Goal: Task Accomplishment & Management: Use online tool/utility

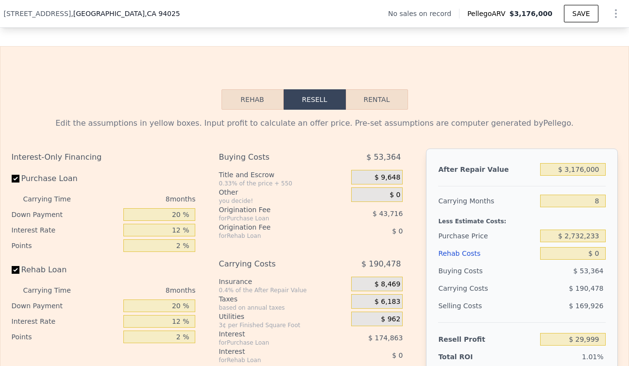
scroll to position [1188, 0]
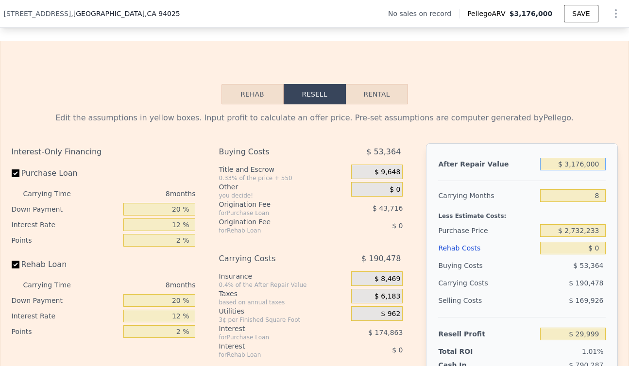
drag, startPoint x: 602, startPoint y: 164, endPoint x: 542, endPoint y: 164, distance: 59.8
click at [542, 164] on input "$ 3,176,000" at bounding box center [572, 164] width 65 height 13
type input "$ 3"
type input "-$ 2,968,153"
type input "$ 31"
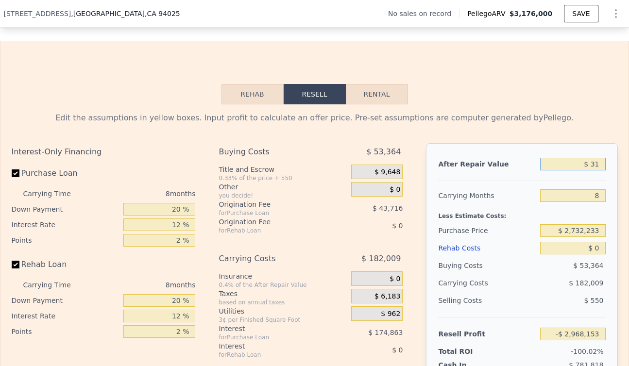
type input "-$ 2,968,127"
type input "$ 310"
type input "-$ 2,967,864"
type input "$ 3,100"
type input "-$ 2,965,230"
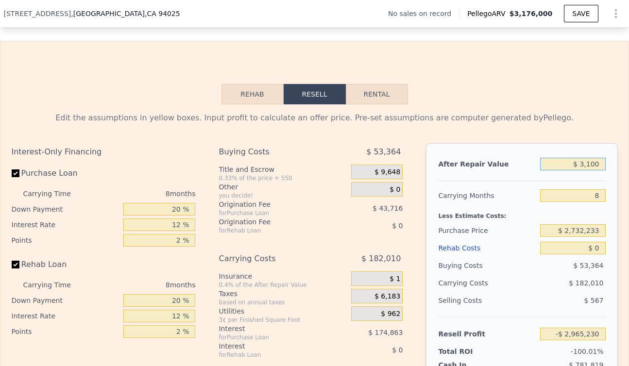
type input "$ 31,000"
type input "-$ 2,938,892"
type input "$ 310,000"
type input "-$ 2,675,515"
type input "$ 3,100,000"
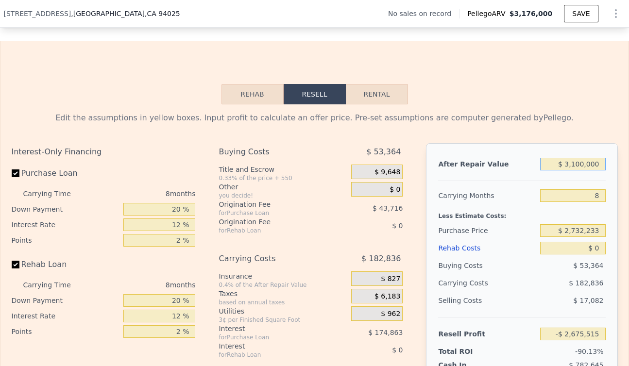
type input "-$ 41,746"
type input "$ 3,100,000"
drag, startPoint x: 600, startPoint y: 194, endPoint x: 584, endPoint y: 194, distance: 15.6
click at [584, 194] on input "8" at bounding box center [572, 196] width 65 height 13
type input "2"
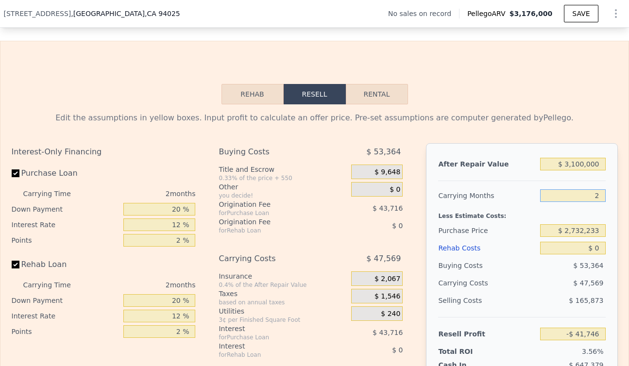
type input "$ 100,961"
type input "24"
type input "-$ 422,295"
type input "24"
drag, startPoint x: 183, startPoint y: 212, endPoint x: 153, endPoint y: 211, distance: 29.7
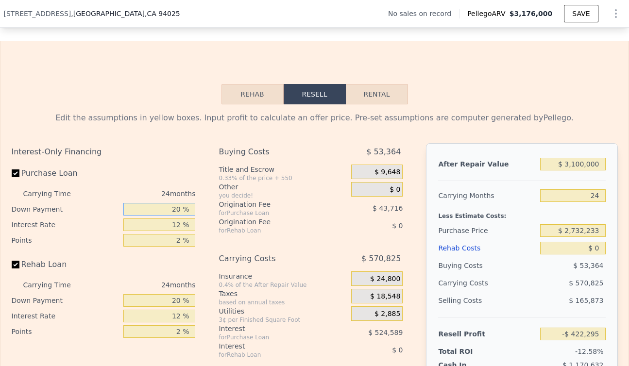
click at [153, 211] on input "20 %" at bounding box center [159, 209] width 72 height 13
type input "1 %"
type input "-$ 557,261"
type input "10 %"
type input "-$ 493,327"
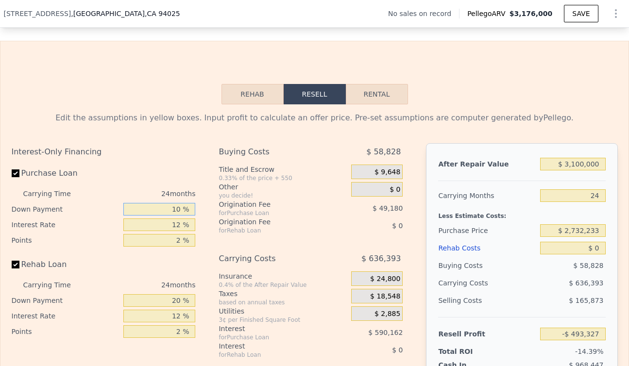
type input "10 %"
type input "1 %"
type input "$ 47,657"
type input "10 %"
type input "-$ 394,975"
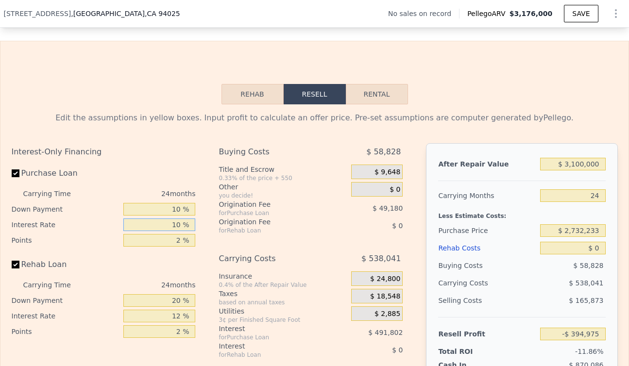
type input "10 %"
type input "1 %"
type input "-$ 370,385"
type input "1 %"
drag, startPoint x: 183, startPoint y: 303, endPoint x: 159, endPoint y: 303, distance: 23.3
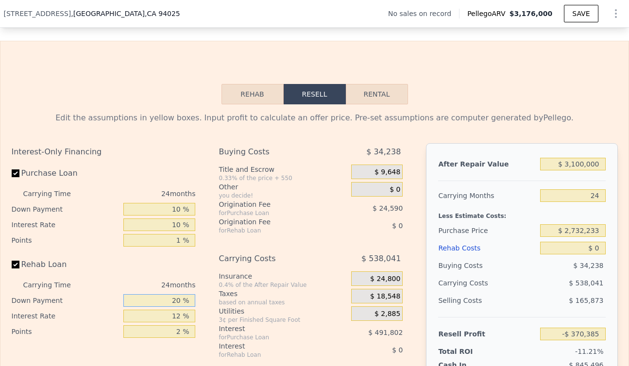
click at [159, 303] on input "20 %" at bounding box center [159, 301] width 72 height 13
type input "10 %"
drag, startPoint x: 185, startPoint y: 315, endPoint x: 162, endPoint y: 315, distance: 22.8
click at [162, 315] on input "12 %" at bounding box center [159, 316] width 72 height 13
type input "10 %"
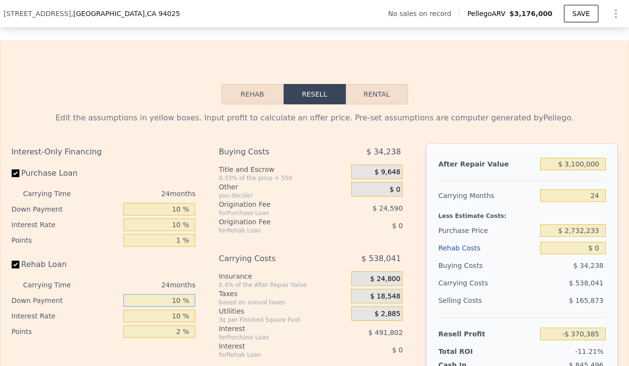
drag, startPoint x: 184, startPoint y: 302, endPoint x: 142, endPoint y: 301, distance: 41.3
click at [142, 301] on input "10 %" at bounding box center [159, 301] width 72 height 13
type input "0 %"
drag, startPoint x: 184, startPoint y: 332, endPoint x: 148, endPoint y: 331, distance: 36.0
click at [148, 331] on input "2 %" at bounding box center [159, 332] width 72 height 13
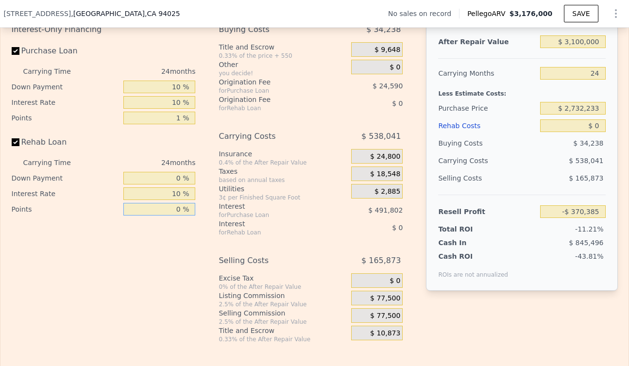
scroll to position [1316, 0]
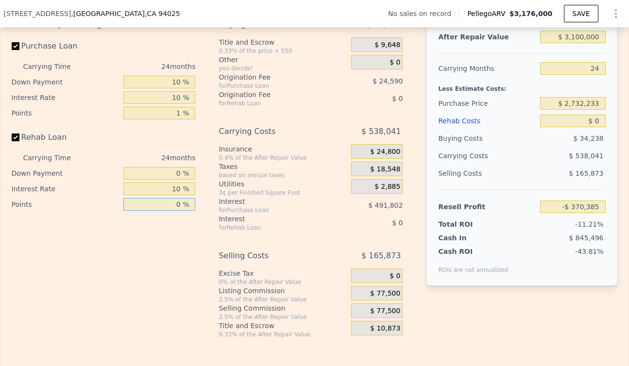
type input "0 %"
click at [390, 296] on span "$ 77,500" at bounding box center [385, 294] width 30 height 9
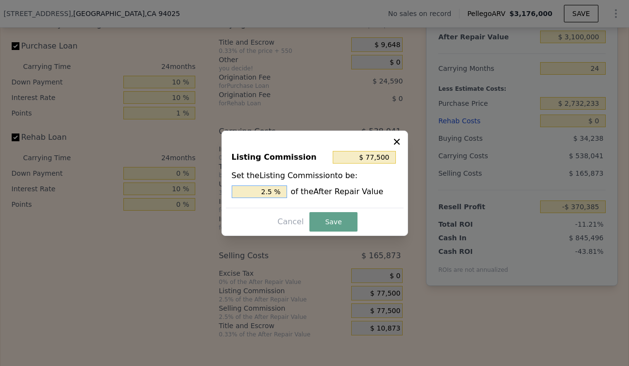
drag, startPoint x: 275, startPoint y: 190, endPoint x: 241, endPoint y: 190, distance: 34.5
click at [241, 190] on input "2.5 %" at bounding box center [259, 192] width 55 height 13
type input "$ 31,000"
type input "1.0 %"
click at [326, 216] on button "Save" at bounding box center [334, 221] width 48 height 19
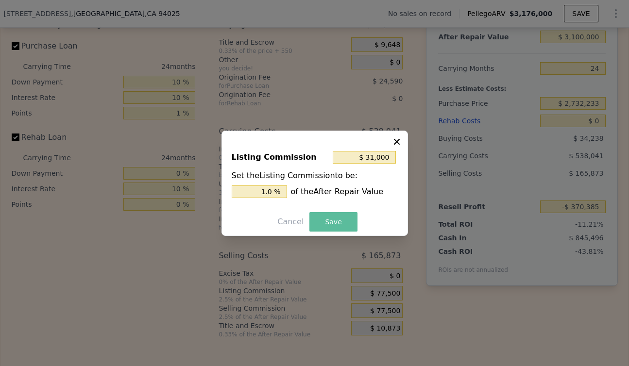
type input "-$ 323,885"
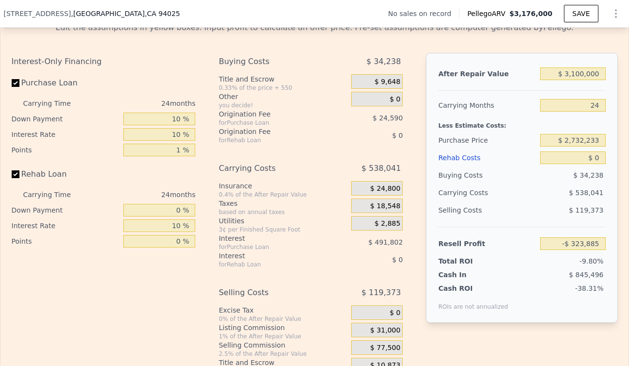
scroll to position [1275, 0]
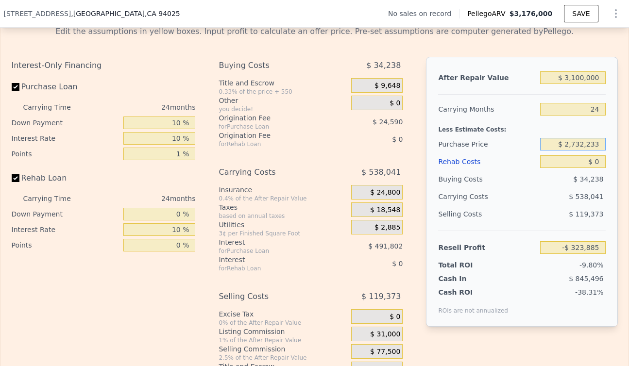
drag, startPoint x: 602, startPoint y: 143, endPoint x: 545, endPoint y: 143, distance: 57.4
click at [545, 143] on input "$ 2,732,233" at bounding box center [572, 144] width 65 height 13
type input "$ 1,200,000"
click at [603, 166] on input "$ 0" at bounding box center [572, 162] width 65 height 13
type input "$ 1,503,048"
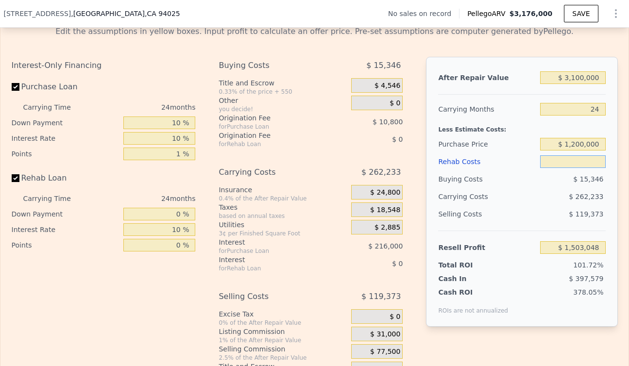
type input "$ 9"
type input "$ 1,503,039"
type input "$ 95"
type input "$ 1,502,929"
type input "$ 950"
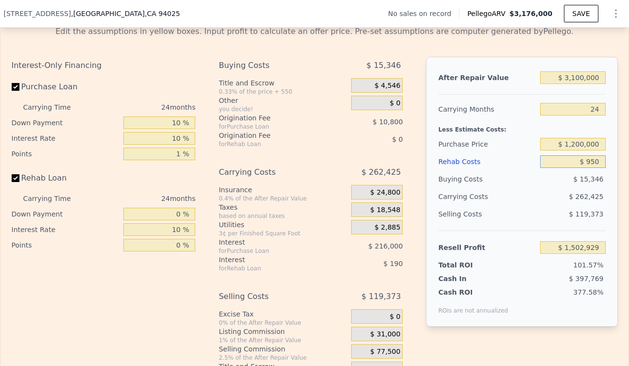
type input "$ 1,501,906"
type input "$ 9,500"
type input "$ 1,491,652"
type input "$ 95,000"
type input "$ 1,389,040"
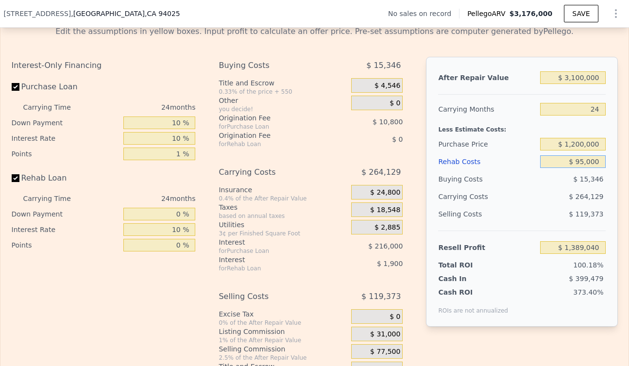
type input "$ 950,000"
type input "$ 363,040"
type input "$ 950,000"
click at [617, 169] on div "After Repair Value $ 3,100,000 Carrying Months 24 Less Estimate Costs: Purchase…" at bounding box center [522, 192] width 192 height 270
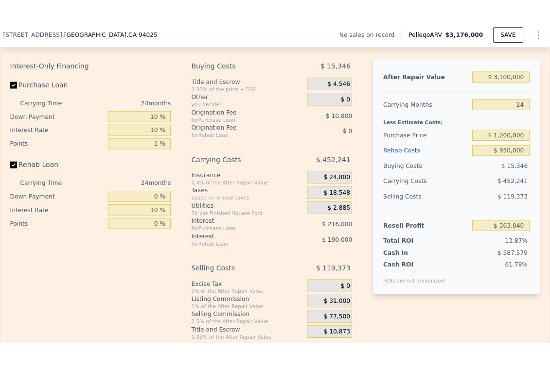
scroll to position [1290, 0]
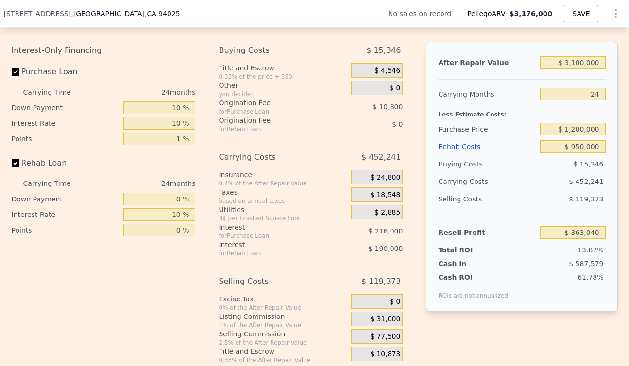
type input "$ 3,176,000"
type input "8"
type input "$ 0"
type input "$ 29,999"
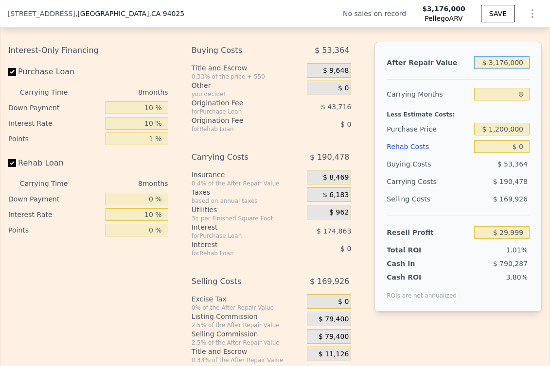
drag, startPoint x: 527, startPoint y: 60, endPoint x: 466, endPoint y: 60, distance: 61.2
click at [466, 60] on div "After Repair Value $ 3,176,000" at bounding box center [457, 62] width 143 height 17
type input "$ 31,376,000"
type input "$ 26,650,893"
type input "$ 313,076,000"
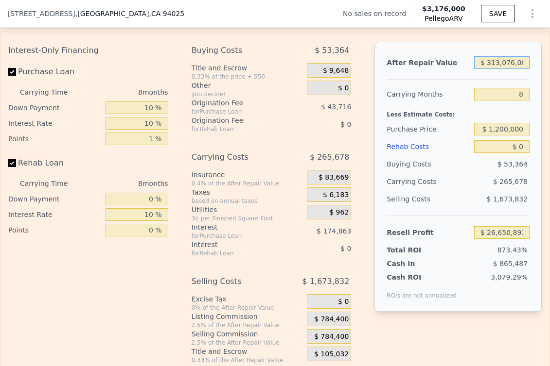
type input "$ 292,576,632"
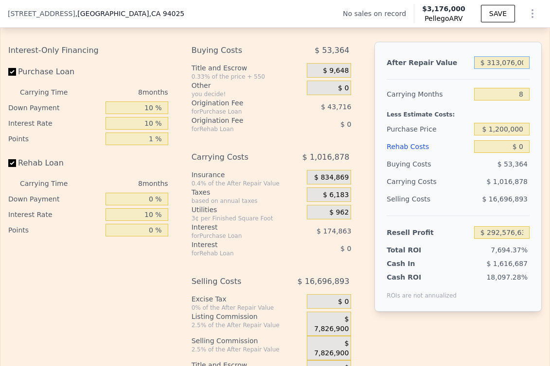
scroll to position [0, 2]
drag, startPoint x: 487, startPoint y: 63, endPoint x: 589, endPoint y: 64, distance: 102.6
click at [550, 64] on html "Search an address or region Solutions Company Open main menu Log In Free Accoun…" at bounding box center [275, 183] width 550 height 366
type input "$ 1"
type input "-$ 2,968,155"
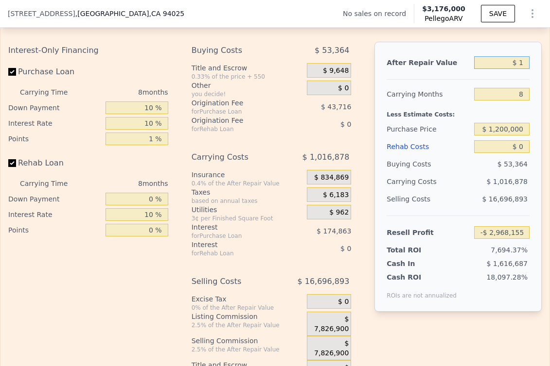
scroll to position [0, 0]
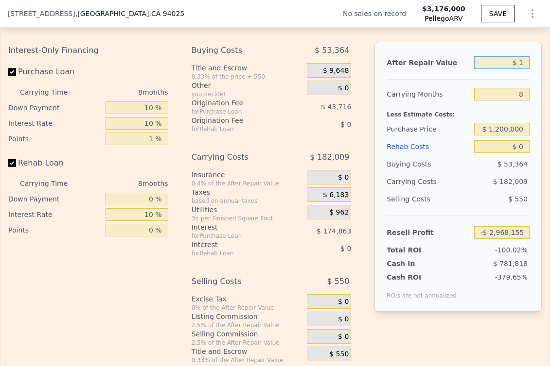
type input "$ 13"
type input "-$ 2,968,143"
type input "$ 130"
type input "-$ 2,968,032"
type input "$ 1,300"
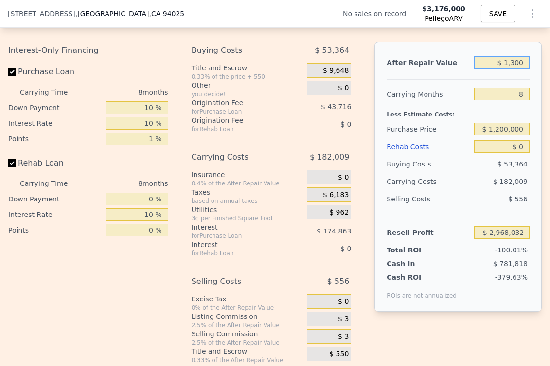
type input "-$ 2,966,929"
type input "$ 13,000"
type input "-$ 2,955,884"
type input "$ 130,000"
type input "-$ 2,845,436"
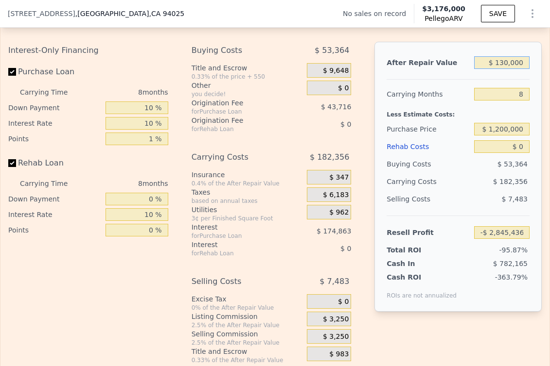
type input "$ 1,300,000"
type input "-$ 1,740,952"
type input "$ 1,300,000"
drag, startPoint x: 527, startPoint y: 91, endPoint x: 513, endPoint y: 91, distance: 14.1
click at [513, 91] on input "8" at bounding box center [501, 94] width 55 height 13
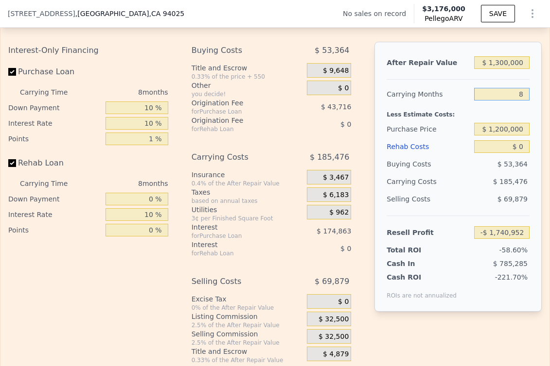
type input "3"
type input "-$ 1,625,030"
type input "36"
type input "-$ 2,390,113"
type input "36"
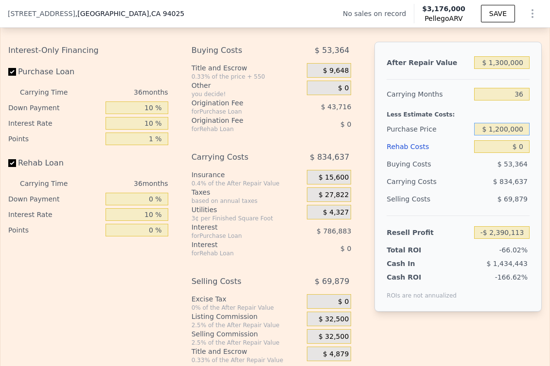
click at [526, 130] on input "$ 1,200,000" at bounding box center [501, 129] width 55 height 13
drag, startPoint x: 525, startPoint y: 128, endPoint x: 490, endPoint y: 128, distance: 34.5
click at [490, 128] on input "$ 1,200,000" at bounding box center [501, 129] width 55 height 13
drag, startPoint x: 524, startPoint y: 131, endPoint x: 481, endPoint y: 131, distance: 43.3
click at [481, 131] on input "$ 1,200,000" at bounding box center [501, 129] width 55 height 13
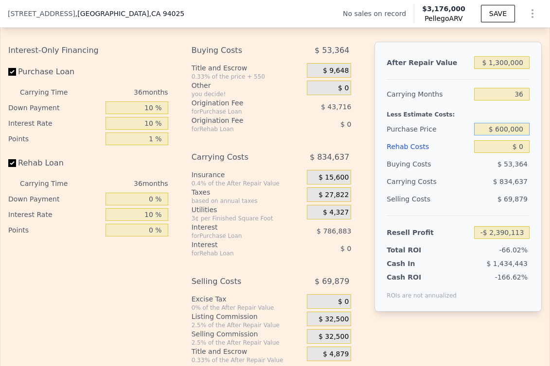
type input "$ 600,000"
click at [523, 144] on input "$ 0" at bounding box center [501, 146] width 55 height 13
type input "$ 397,424"
drag, startPoint x: 526, startPoint y: 147, endPoint x: 515, endPoint y: 147, distance: 11.2
click at [515, 147] on input "$ 0" at bounding box center [501, 146] width 55 height 13
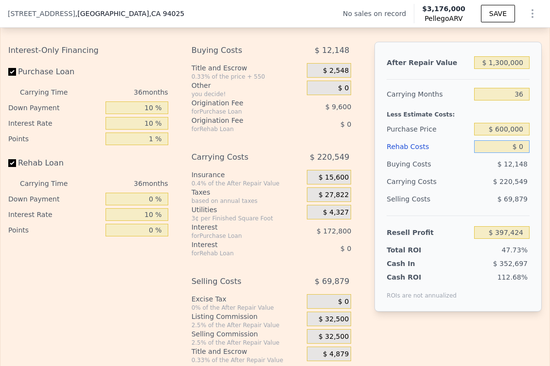
drag, startPoint x: 525, startPoint y: 148, endPoint x: 502, endPoint y: 148, distance: 22.8
click at [502, 148] on input "$ 0" at bounding box center [501, 146] width 55 height 13
type input "$ 2"
type input "$ 397,422"
type input "$ 25"
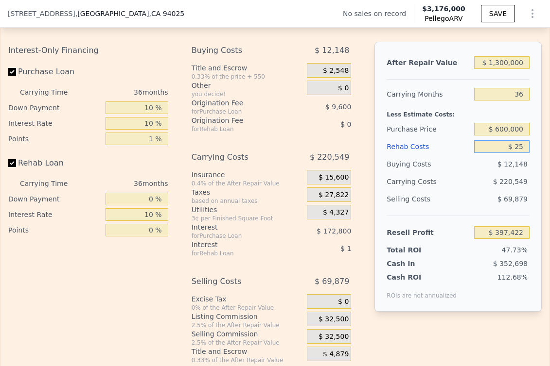
type input "$ 397,399"
type input "$ 250"
type input "$ 397,098"
type input "$ 2,500"
type input "$ 394,164"
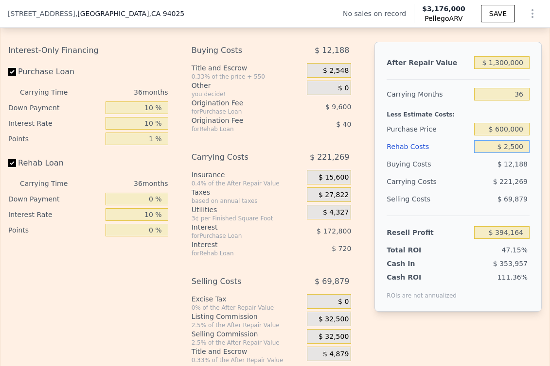
type input "$ 25,000"
type input "$ 364,824"
type input "$ 250,000"
type input "$ 71,424"
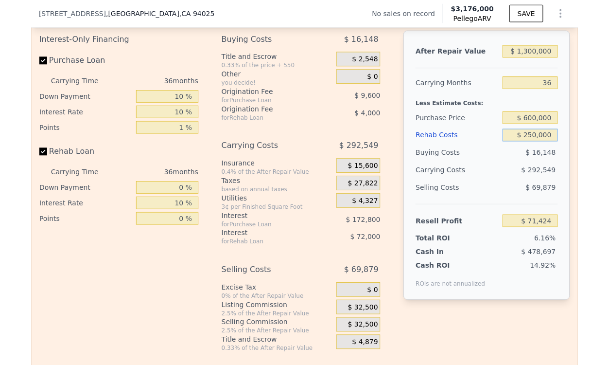
scroll to position [1298, 0]
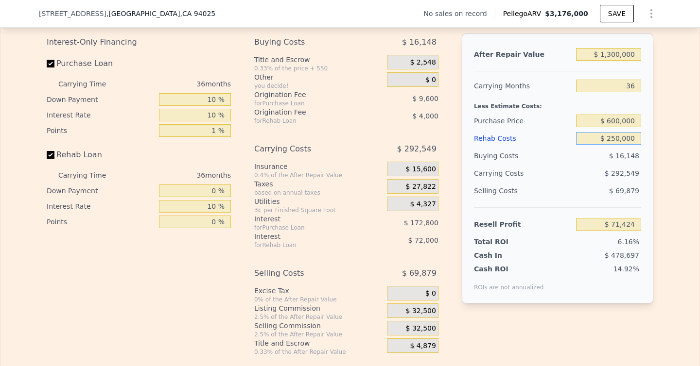
type input "$ 250,000"
click at [456, 222] on div "Interest-Only Financing Purchase Loan Carrying Time 36 months Down Payment 10 %…" at bounding box center [350, 195] width 607 height 323
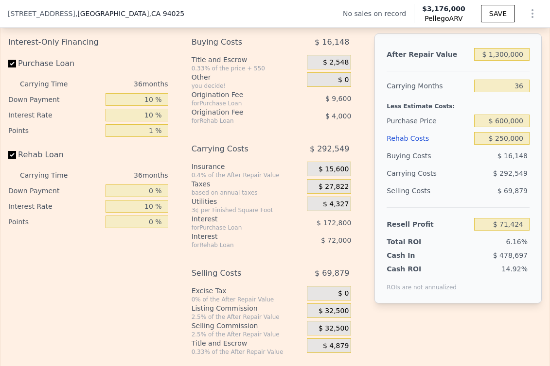
type input "$ 3,176,000"
type input "8"
type input "$ 0"
type input "$ 29,999"
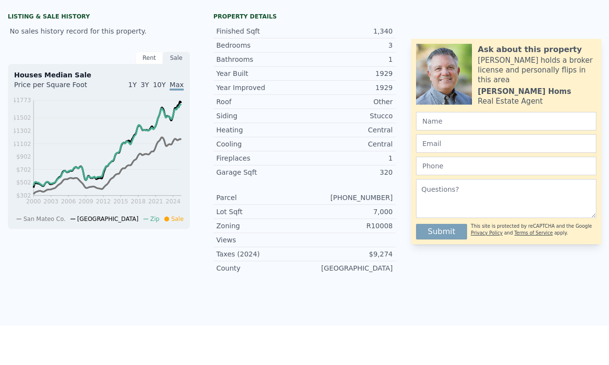
scroll to position [0, 0]
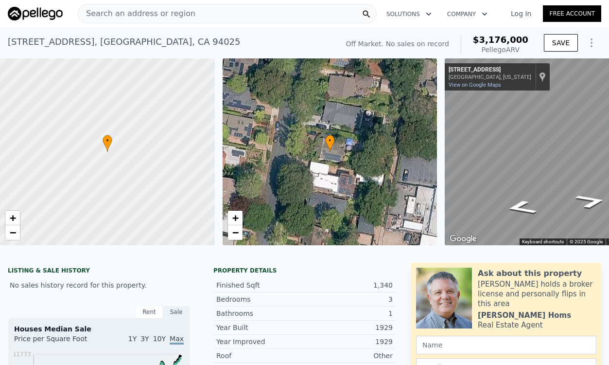
click at [260, 21] on div "Search an address or region" at bounding box center [227, 13] width 299 height 19
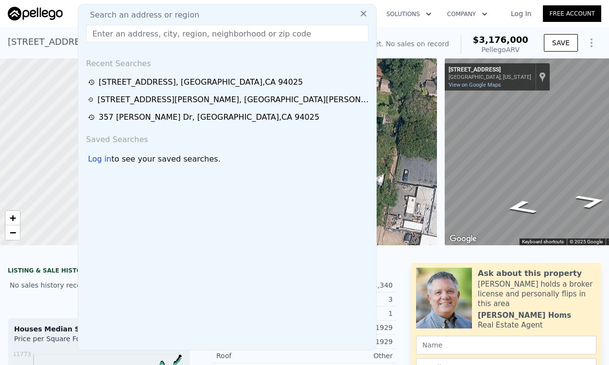
click at [253, 15] on div "Search an address or region" at bounding box center [227, 15] width 290 height 12
click at [249, 36] on input "text" at bounding box center [227, 33] width 282 height 17
paste input "https://www.zillow.com/homedetails/1881-Alford-Ave-Los-Altos-CA-94024/19621062_…"
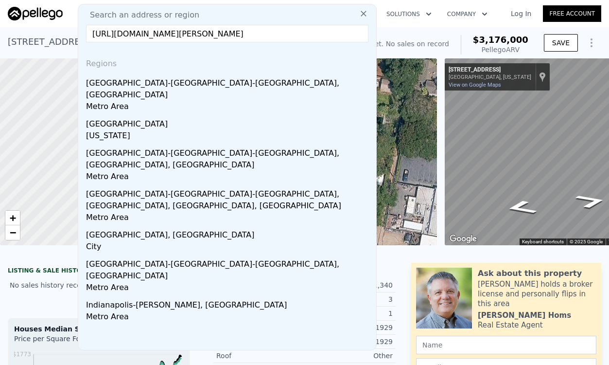
drag, startPoint x: 169, startPoint y: 35, endPoint x: -39, endPoint y: 34, distance: 208.5
click at [0, 34] on html "Search an address or region Search an address or region https://www.zillow.com/…" at bounding box center [304, 182] width 609 height 365
drag, startPoint x: 296, startPoint y: 29, endPoint x: 232, endPoint y: 29, distance: 64.6
click at [232, 29] on input "1881-Alford-Ave-Los-Altos-CA-94024/19621062_zpid/" at bounding box center [227, 33] width 282 height 17
click at [205, 34] on input "1881-Alford-Ave-Los-Altos-CA-94024" at bounding box center [227, 33] width 282 height 17
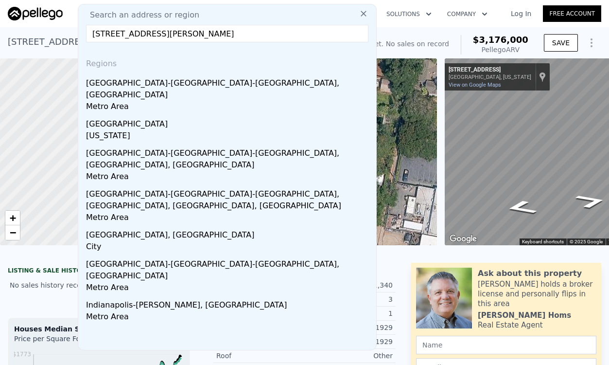
click at [191, 32] on input "1881-Alford-Ave-Los-Altos-CA 94024" at bounding box center [227, 33] width 282 height 17
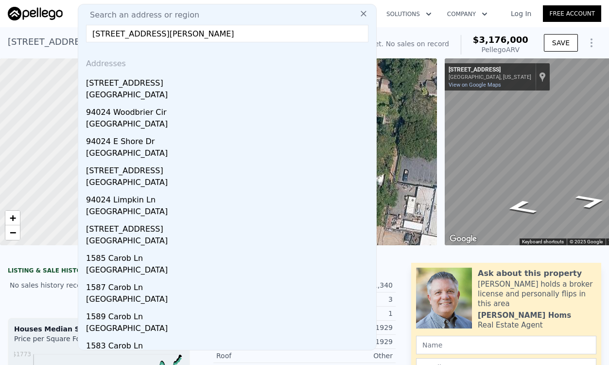
click at [170, 33] on input "1881-Alford-Ave-Los-Altos CA 94024" at bounding box center [227, 33] width 282 height 17
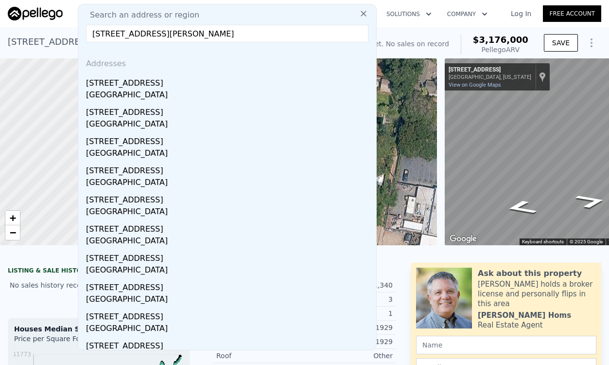
click at [154, 34] on input "1881-Alford-Ave-Los Altos CA 94024" at bounding box center [227, 33] width 282 height 17
click at [138, 32] on input "1881-Alford-Ave Los Altos CA 94024" at bounding box center [227, 33] width 282 height 17
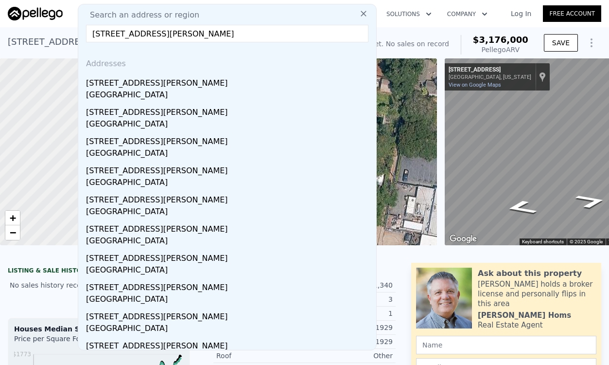
click at [112, 33] on input "1881-Alford Ave Los Altos CA 94024" at bounding box center [227, 33] width 282 height 17
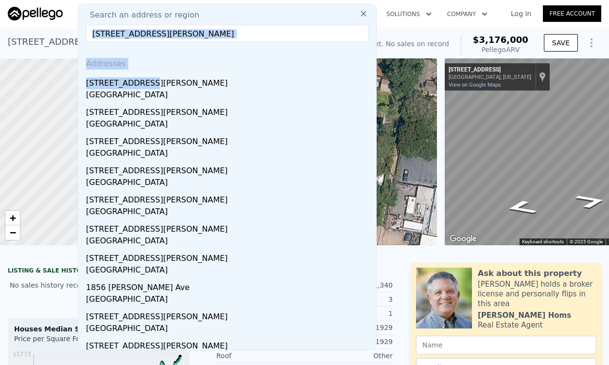
drag, startPoint x: 188, startPoint y: 85, endPoint x: 265, endPoint y: 26, distance: 97.2
click at [265, 26] on div "Search an address or region 1881 Alford Ave Los Altos CA 94024 Addresses 1920 A…" at bounding box center [227, 177] width 299 height 346
click at [265, 26] on input "1881 Alford Ave Los Altos CA 94024" at bounding box center [227, 33] width 282 height 17
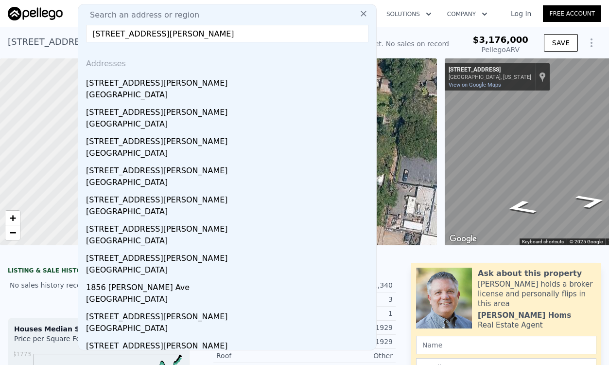
click at [255, 32] on input "1881 Alford Ave Los Altos CA 94024" at bounding box center [227, 33] width 282 height 17
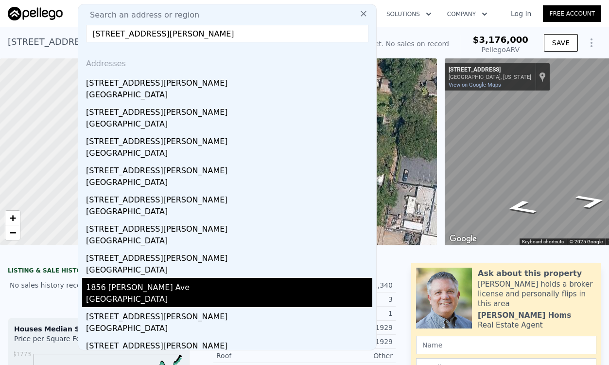
type input "1881 Alford Ave Los Altos CA"
click at [240, 290] on div "1856 Alford Ave" at bounding box center [229, 286] width 286 height 16
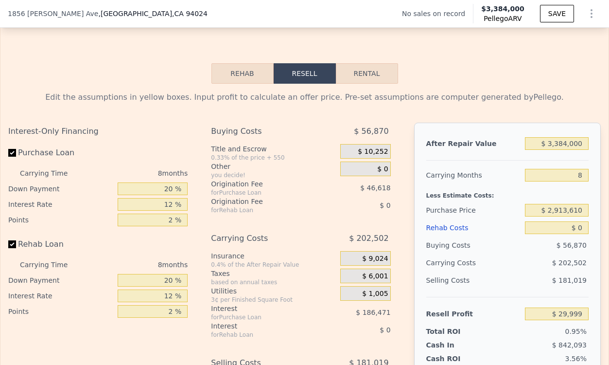
scroll to position [1341, 0]
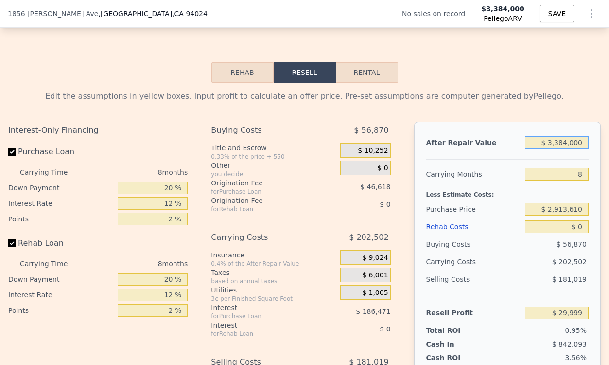
drag, startPoint x: 583, startPoint y: 141, endPoint x: 537, endPoint y: 141, distance: 46.2
click at [537, 141] on input "$ 3,384,000" at bounding box center [557, 142] width 64 height 13
type input "$ 6"
type input "-$ 3,164,502"
type input "$ 60"
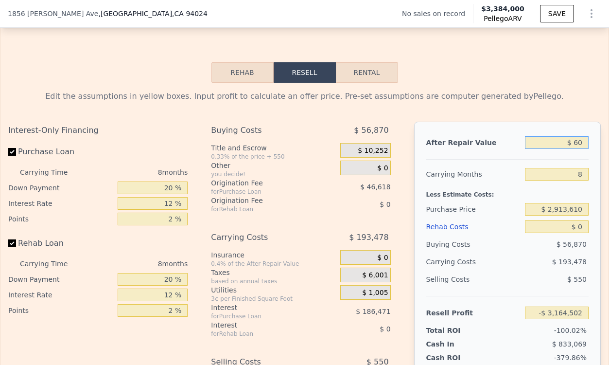
type input "-$ 3,164,452"
type input "$ 600"
type input "-$ 3,163,942"
type input "$ 6,000"
type input "-$ 3,158,844"
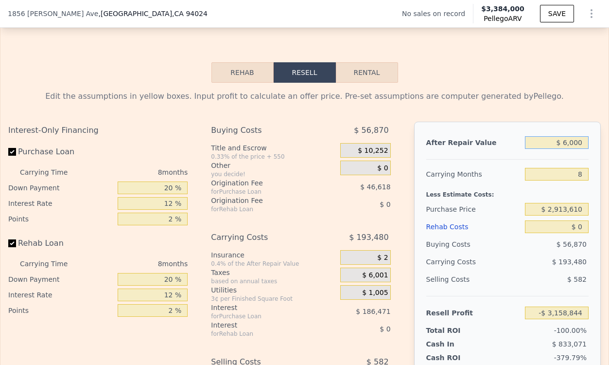
type input "$ 60,000"
type input "-$ 3,107,868"
type input "$ 600,000"
type input "-$ 2,598,106"
type input "$ 6,000,000"
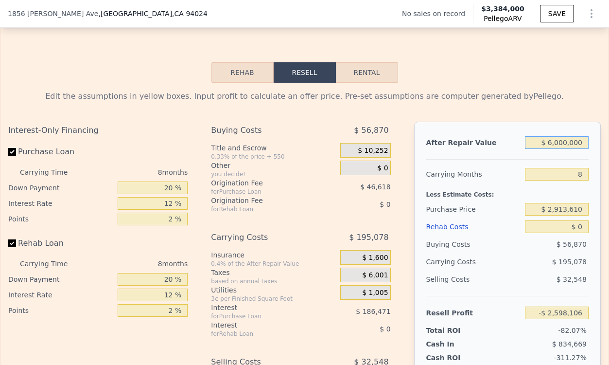
type input "$ 2,499,512"
type input "$ 6,000,000"
drag, startPoint x: 583, startPoint y: 174, endPoint x: 562, endPoint y: 174, distance: 21.4
click at [562, 174] on input "8" at bounding box center [557, 174] width 64 height 13
type input "2"
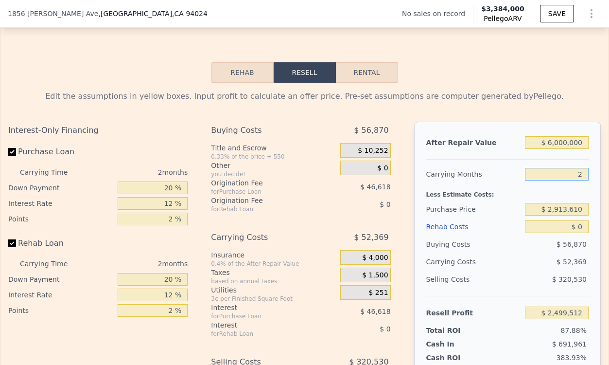
type input "$ 2,656,621"
type input "24"
type input "$ 2,080,556"
type input "24"
drag, startPoint x: 586, startPoint y: 207, endPoint x: 531, endPoint y: 207, distance: 54.9
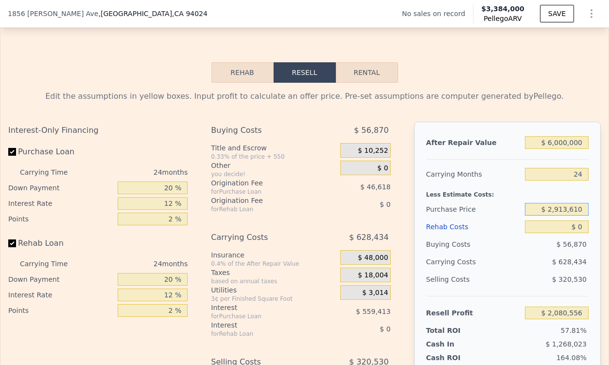
click at [531, 207] on input "$ 2,913,610" at bounding box center [557, 209] width 64 height 13
type input "$ 3,250,000"
click at [582, 233] on div "$ 0" at bounding box center [557, 226] width 64 height 17
type input "$ 1,673,079"
click at [585, 227] on input "$ 0" at bounding box center [557, 226] width 64 height 13
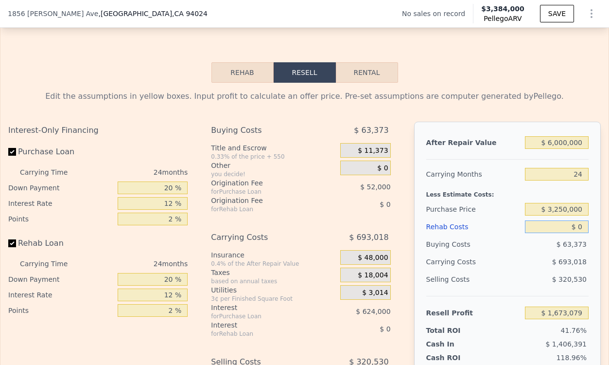
drag, startPoint x: 585, startPoint y: 225, endPoint x: 574, endPoint y: 225, distance: 11.2
click at [574, 225] on input "$ 0" at bounding box center [557, 226] width 64 height 13
click at [583, 226] on input "$ 0" at bounding box center [557, 226] width 64 height 13
drag, startPoint x: 583, startPoint y: 226, endPoint x: 577, endPoint y: 227, distance: 5.9
click at [577, 227] on input "$ 0" at bounding box center [557, 226] width 64 height 13
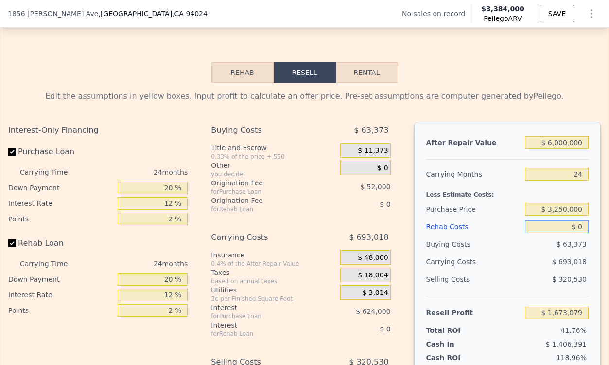
type input "$ 1"
type input "$ 1,673,078"
type input "$ 15"
type input "$ 1,673,064"
type input "$ 153"
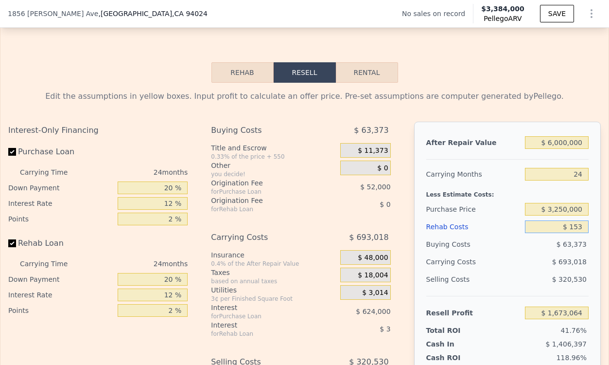
type input "$ 1,672,900"
type input "$ 1,530"
type input "$ 1,671,237"
type input "$ 15,300"
type input "$ 1,654,606"
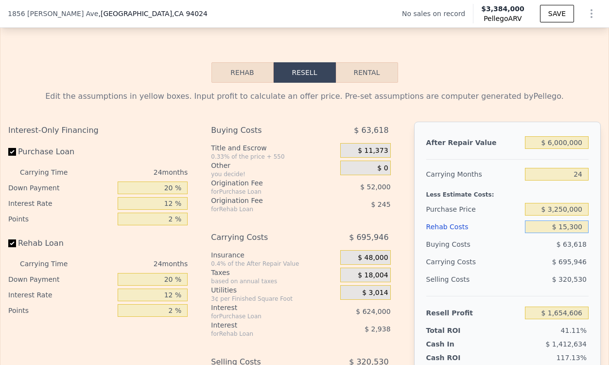
type input "$ 153,000"
type input "$ 1,488,255"
type input "$ 1,530,000"
type input "-$ 175,161"
type input "$ 1,530,000"
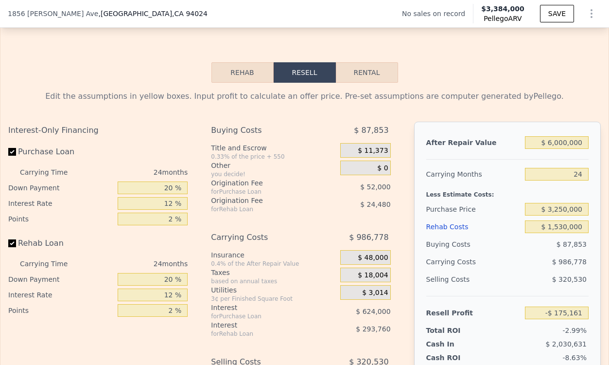
click at [591, 217] on div "After Repair Value $ 6,000,000 Carrying Months 24 Less Estimate Costs: Purchase…" at bounding box center [507, 257] width 187 height 270
drag, startPoint x: 174, startPoint y: 188, endPoint x: 164, endPoint y: 188, distance: 9.7
click at [164, 188] on input "20 %" at bounding box center [153, 187] width 70 height 13
type input "0 %"
type input "-$ 344,161"
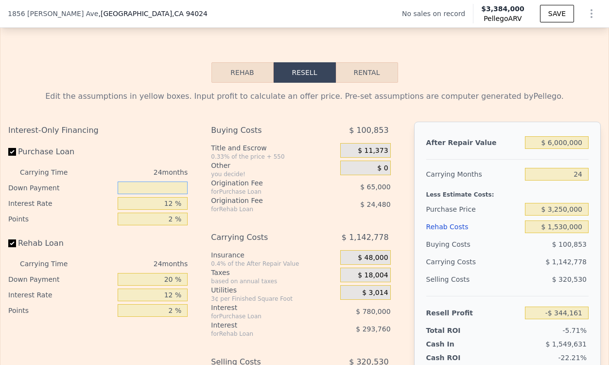
type input "1 %"
type input "-$ 335,711"
type input "10 %"
type input "-$ 259,661"
type input "10 %"
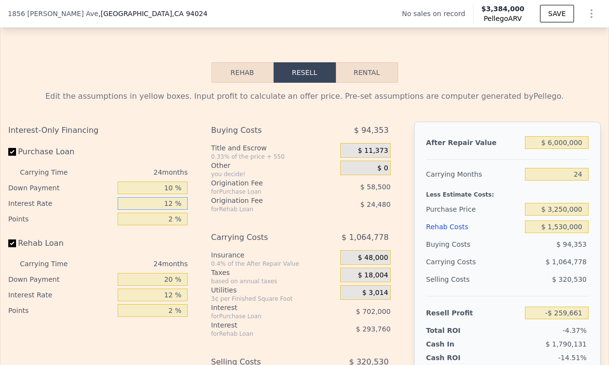
drag, startPoint x: 176, startPoint y: 202, endPoint x: 157, endPoint y: 202, distance: 18.5
click at [157, 202] on input "12 %" at bounding box center [153, 203] width 70 height 13
type input "1 %"
type input "$ 383,827"
type input "10 %"
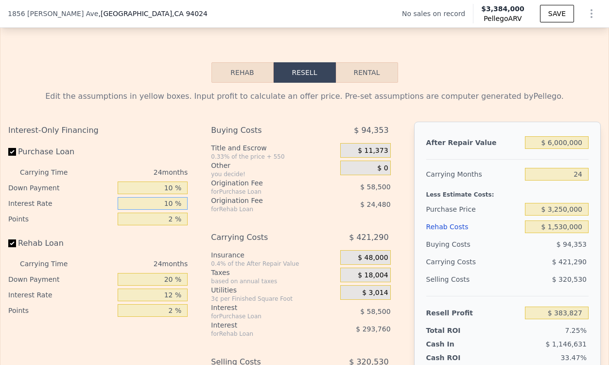
type input "-$ 142,661"
type input "10 %"
drag, startPoint x: 174, startPoint y: 218, endPoint x: 158, endPoint y: 218, distance: 16.0
click at [158, 218] on input "2 %" at bounding box center [153, 218] width 70 height 13
type input "1 %"
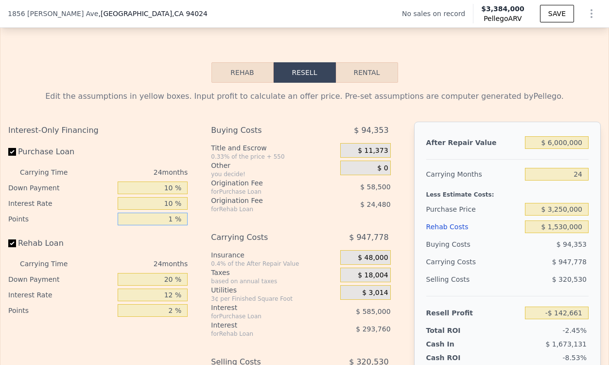
type input "-$ 113,411"
type input "1 %"
drag, startPoint x: 174, startPoint y: 277, endPoint x: 163, endPoint y: 277, distance: 10.2
click at [163, 277] on input "20 %" at bounding box center [153, 279] width 70 height 13
type input "1 %"
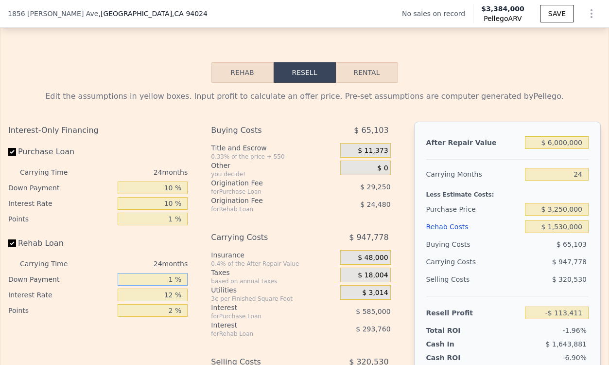
type input "-$ 188,993"
type input "10 %"
type input "-$ 153,191"
type input "10 %"
drag, startPoint x: 174, startPoint y: 293, endPoint x: 153, endPoint y: 293, distance: 20.9
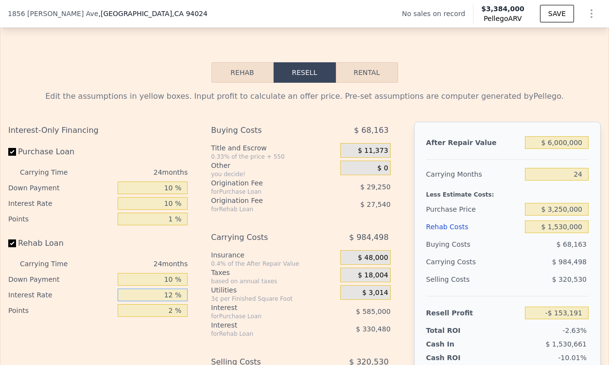
click at [153, 293] on input "12 %" at bounding box center [153, 294] width 70 height 13
type input "1 %"
type input "$ 149,737"
type input "10 %"
type input "-$ 98,111"
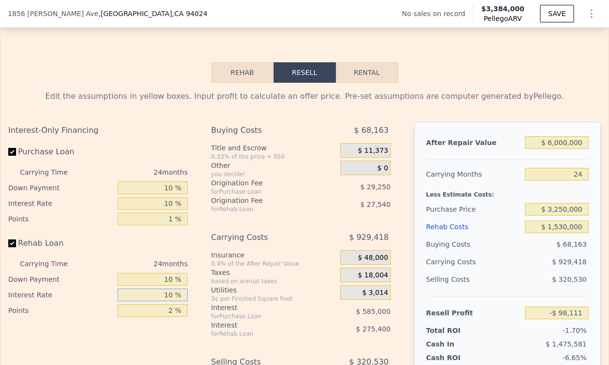
type input "10 %"
drag, startPoint x: 177, startPoint y: 310, endPoint x: 154, endPoint y: 310, distance: 22.8
click at [154, 310] on input "2 %" at bounding box center [153, 310] width 70 height 13
type input "1 %"
type input "-$ 84,341"
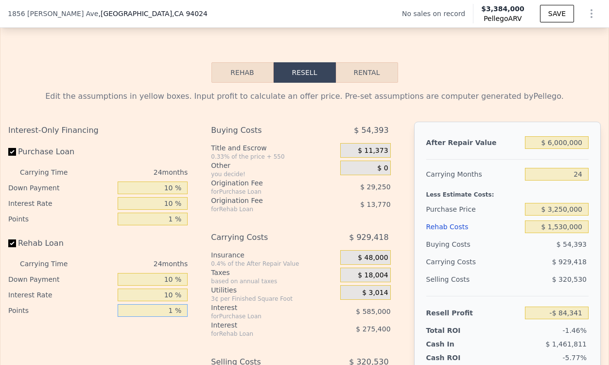
scroll to position [1503, 0]
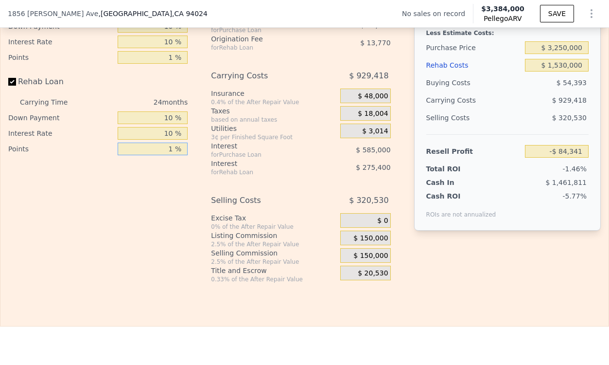
type input "1 %"
click at [377, 236] on span "$ 150,000" at bounding box center [370, 238] width 35 height 9
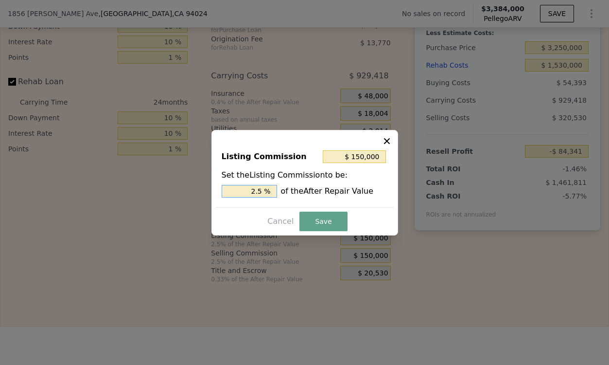
drag, startPoint x: 266, startPoint y: 190, endPoint x: 234, endPoint y: 190, distance: 32.6
click at [234, 190] on input "2.5 %" at bounding box center [249, 191] width 55 height 13
type input "$ 60,000"
type input "1.0 %"
click at [322, 218] on button "Save" at bounding box center [323, 220] width 48 height 19
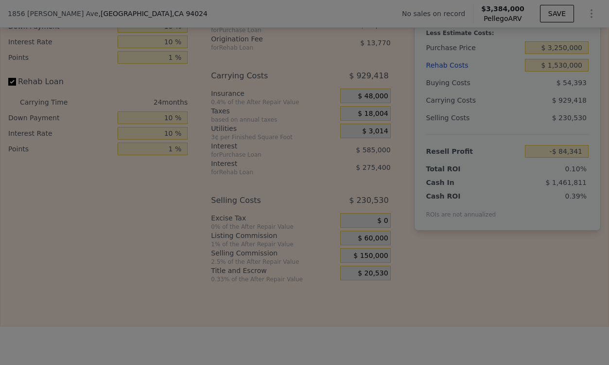
type input "$ 5,659"
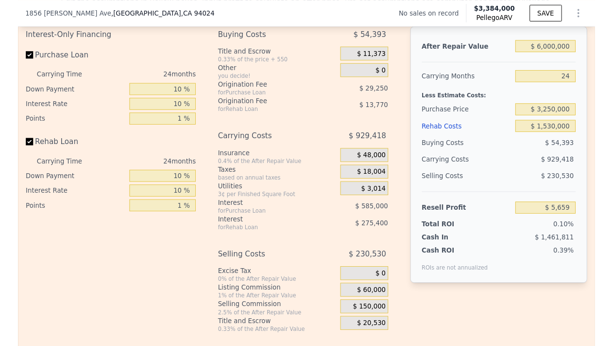
scroll to position [1434, 0]
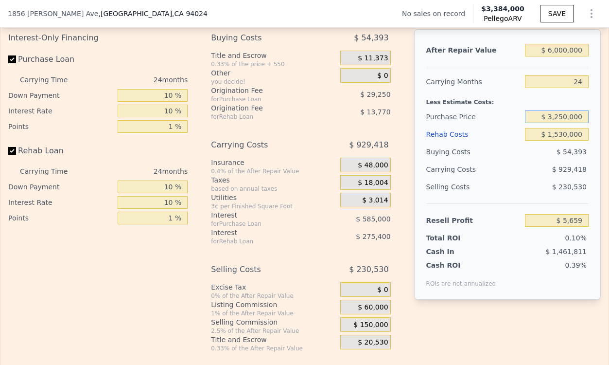
click at [568, 120] on input "$ 3,250,000" at bounding box center [557, 116] width 64 height 13
click at [564, 118] on input "$ 3,250,000" at bounding box center [557, 116] width 64 height 13
type input "$ 3,200,000"
click at [405, 101] on div "Interest-Only Financing Purchase Loan Carrying Time 24 months Down Payment 10 %…" at bounding box center [304, 190] width 592 height 323
type input "$ 65,276"
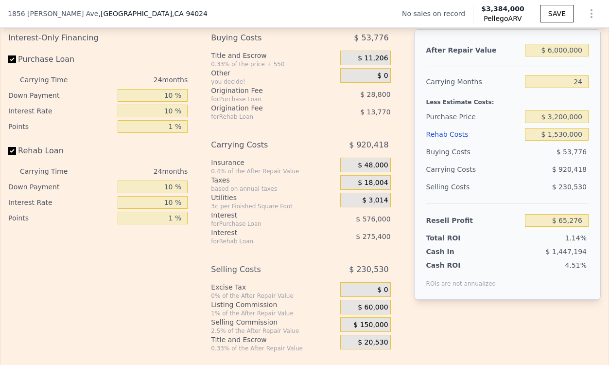
click at [387, 74] on span "$ 0" at bounding box center [382, 75] width 11 height 9
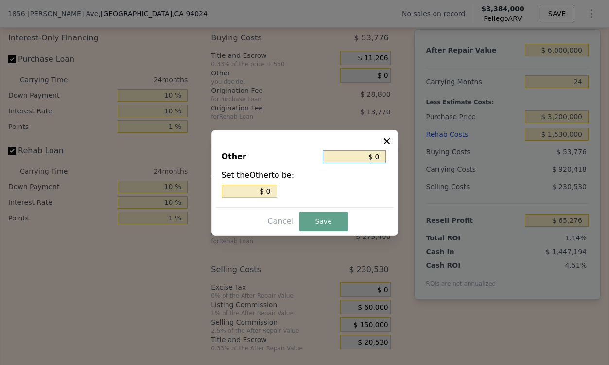
click at [376, 157] on input "$ 0" at bounding box center [354, 156] width 63 height 13
drag, startPoint x: 380, startPoint y: 157, endPoint x: 373, endPoint y: 157, distance: 6.3
click at [373, 157] on input "$ 0" at bounding box center [354, 156] width 63 height 13
type input "$ 80"
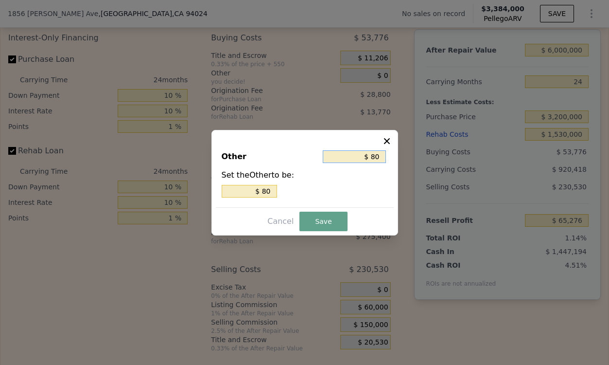
type input "$ 800"
type input "$ 8,000"
type input "$ 80,000"
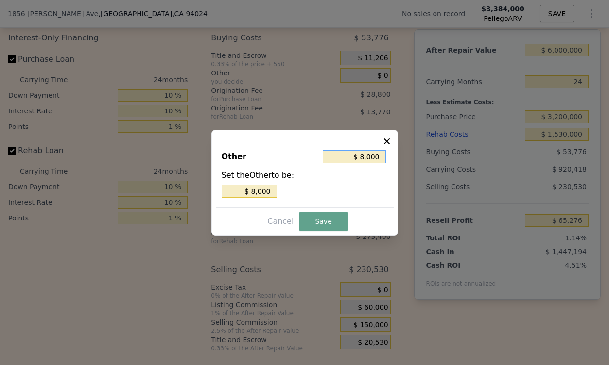
type input "$ 80,000"
type input "$ 8,000"
type input "$ 800"
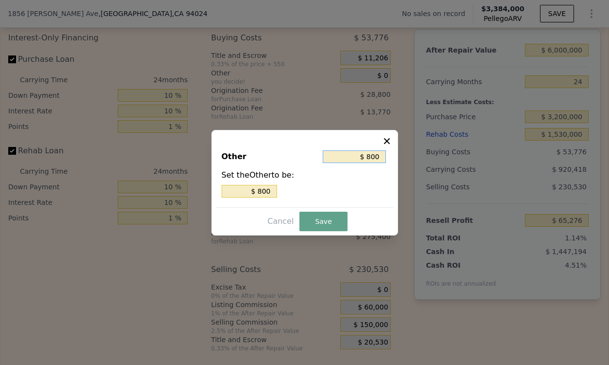
type input "$ 80"
type input "$ 0"
type input "$ 40"
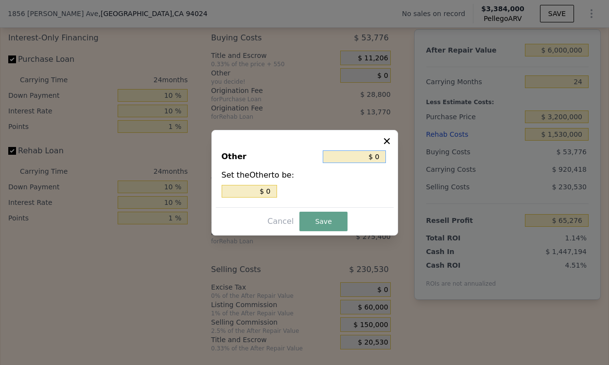
type input "$ 40"
type input "$ 480"
type input "$ 4,800"
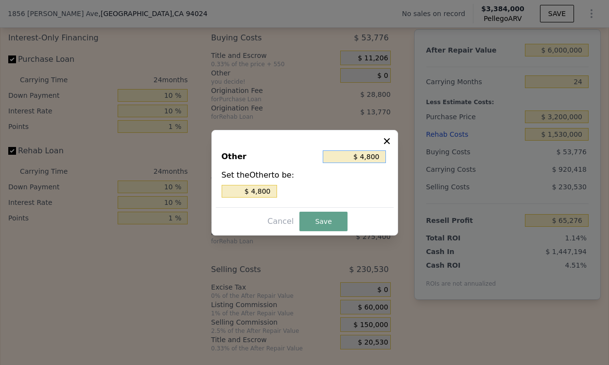
type input "$ 48,000"
click at [327, 218] on button "Save" at bounding box center [323, 220] width 48 height 19
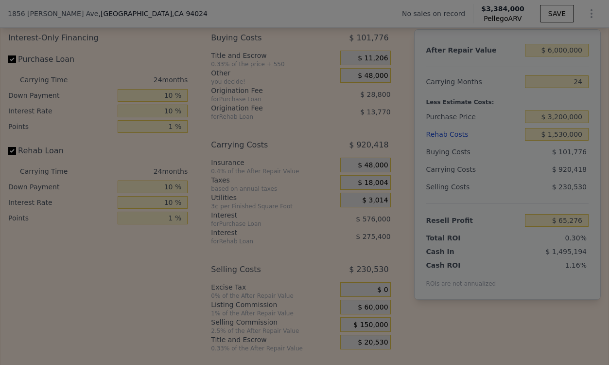
type input "$ 17,276"
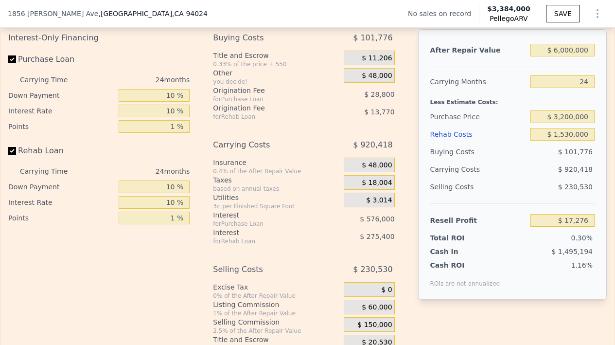
type input "$ 3,384,000"
drag, startPoint x: 590, startPoint y: 83, endPoint x: 582, endPoint y: 83, distance: 7.8
click at [582, 83] on input "8" at bounding box center [561, 81] width 64 height 13
drag, startPoint x: 588, startPoint y: 135, endPoint x: 582, endPoint y: 135, distance: 6.3
click at [582, 135] on input "$ 0" at bounding box center [561, 134] width 64 height 13
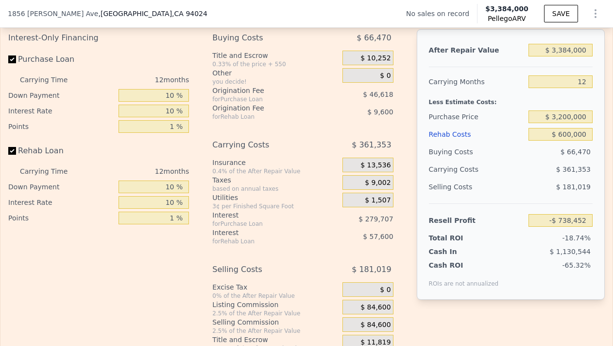
click at [508, 144] on div "Buying Costs" at bounding box center [477, 151] width 96 height 17
drag, startPoint x: 588, startPoint y: 49, endPoint x: 554, endPoint y: 49, distance: 34.0
click at [554, 49] on input "$ 3,384,000" at bounding box center [561, 50] width 64 height 13
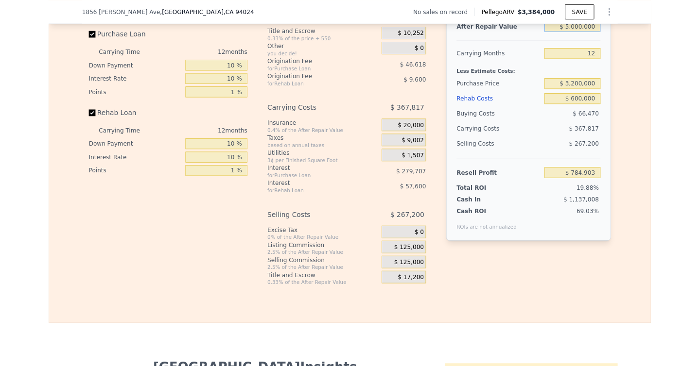
scroll to position [1420, 0]
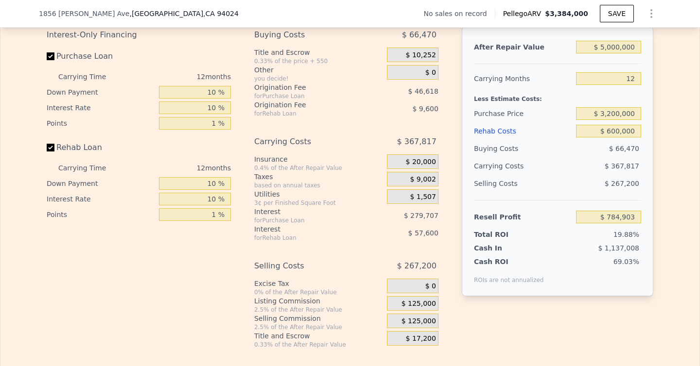
click at [421, 302] on span "$ 125,000" at bounding box center [418, 304] width 35 height 9
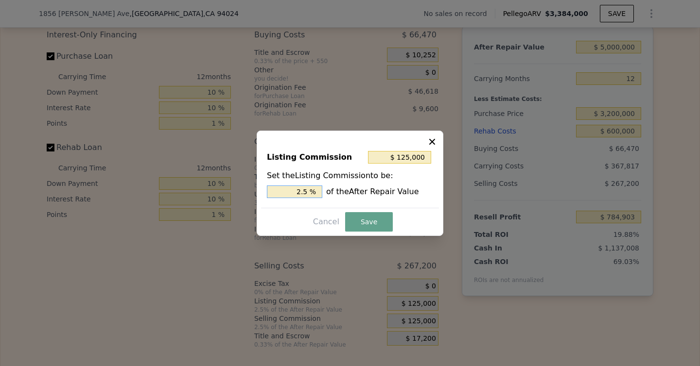
drag, startPoint x: 312, startPoint y: 190, endPoint x: 283, endPoint y: 190, distance: 29.2
click at [283, 190] on input "2.5 %" at bounding box center [294, 192] width 55 height 13
click at [358, 218] on button "Save" at bounding box center [369, 221] width 48 height 19
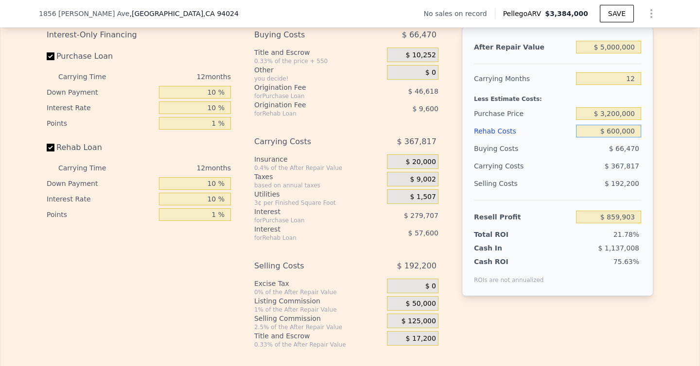
click at [612, 130] on input "$ 600,000" at bounding box center [608, 131] width 65 height 13
click at [629, 214] on div "Edit the assumptions in yellow boxes. Input profit to calculate an offer price.…" at bounding box center [349, 168] width 699 height 362
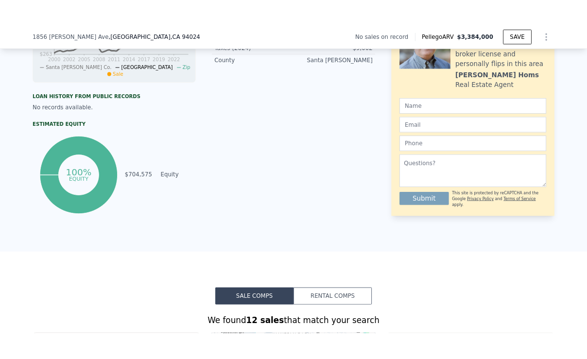
scroll to position [0, 0]
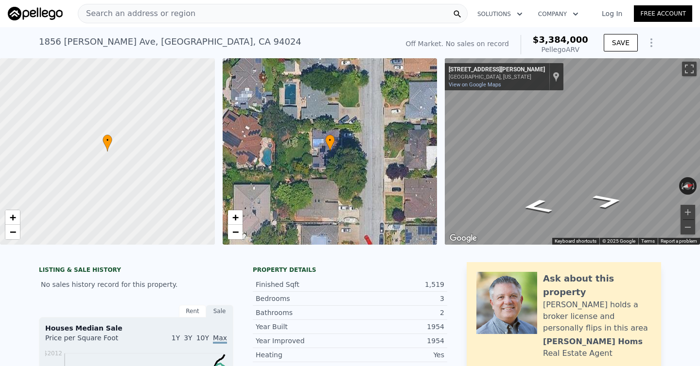
click at [182, 11] on span "Search an address or region" at bounding box center [136, 14] width 117 height 12
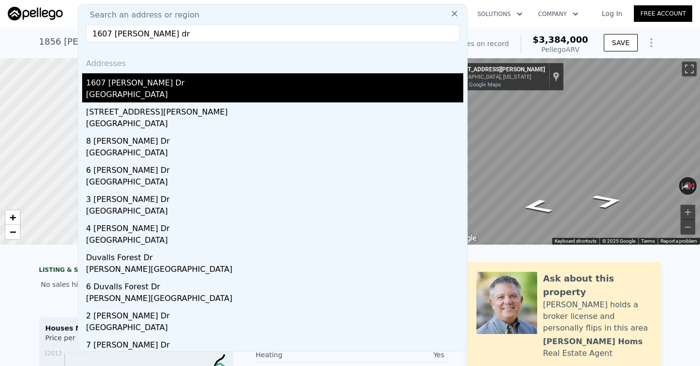
click at [193, 88] on div "1607 [PERSON_NAME] Dr" at bounding box center [274, 81] width 377 height 16
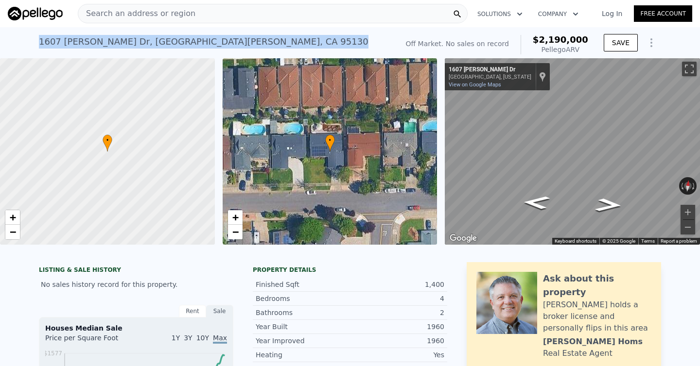
drag, startPoint x: 181, startPoint y: 40, endPoint x: 39, endPoint y: 40, distance: 141.9
click at [39, 40] on div "1607 Duvall Dr , San Jose , CA 95130" at bounding box center [204, 42] width 330 height 14
copy div "1607 Duvall Dr , San Jose , CA 95130"
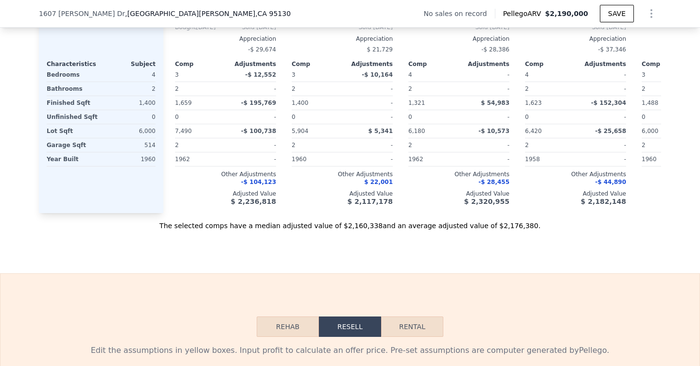
scroll to position [1349, 0]
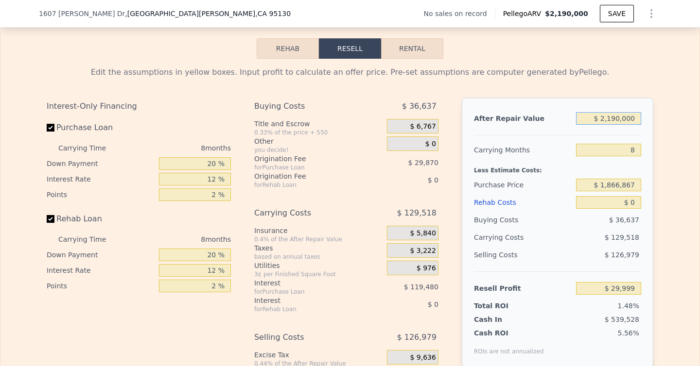
drag, startPoint x: 640, startPoint y: 119, endPoint x: 613, endPoint y: 119, distance: 27.2
click at [613, 119] on input "$ 2,190,000" at bounding box center [608, 118] width 65 height 13
drag, startPoint x: 218, startPoint y: 163, endPoint x: 184, endPoint y: 164, distance: 34.5
click at [184, 164] on input "20 %" at bounding box center [195, 163] width 72 height 13
drag, startPoint x: 217, startPoint y: 178, endPoint x: 200, endPoint y: 178, distance: 17.0
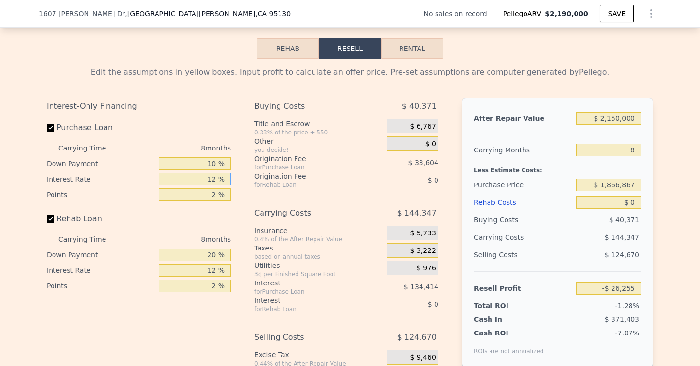
click at [200, 178] on input "12 %" at bounding box center [195, 179] width 72 height 13
drag, startPoint x: 217, startPoint y: 199, endPoint x: 198, endPoint y: 199, distance: 18.5
click at [198, 199] on input "2 %" at bounding box center [195, 195] width 72 height 13
drag, startPoint x: 218, startPoint y: 253, endPoint x: 197, endPoint y: 253, distance: 20.9
click at [197, 253] on input "20 %" at bounding box center [195, 255] width 72 height 13
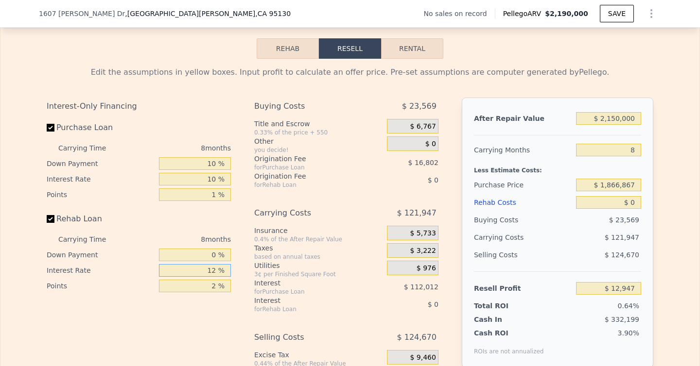
drag, startPoint x: 217, startPoint y: 273, endPoint x: 192, endPoint y: 273, distance: 24.8
click at [192, 273] on input "12 %" at bounding box center [195, 270] width 72 height 13
drag, startPoint x: 216, startPoint y: 287, endPoint x: 208, endPoint y: 287, distance: 7.8
click at [208, 287] on input "2 %" at bounding box center [195, 286] width 72 height 13
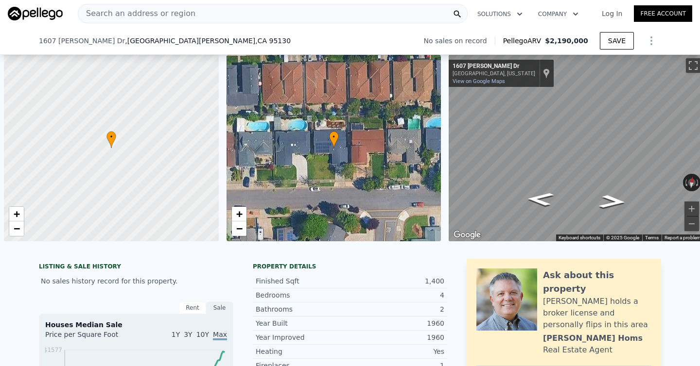
scroll to position [0, 4]
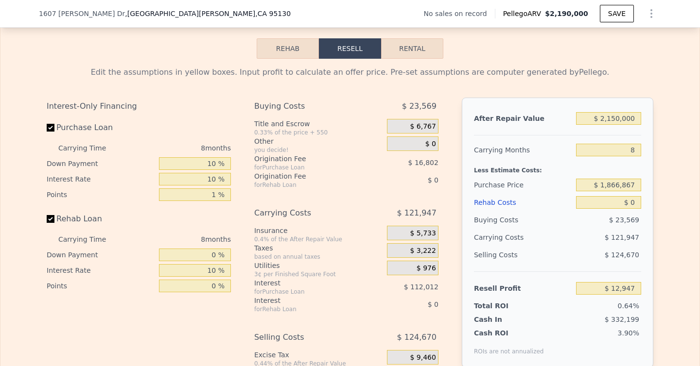
type input "0 %"
drag, startPoint x: 637, startPoint y: 151, endPoint x: 626, endPoint y: 151, distance: 11.7
click at [626, 151] on input "8" at bounding box center [608, 150] width 65 height 13
type input "4"
type input "$ 73,920"
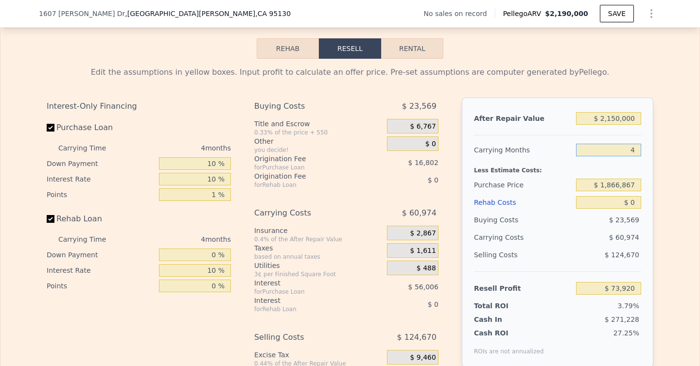
type input "4"
drag, startPoint x: 636, startPoint y: 184, endPoint x: 606, endPoint y: 184, distance: 30.1
click at [606, 184] on input "$ 1,866,867" at bounding box center [608, 185] width 65 height 13
click at [615, 184] on input "$ 1,182,000" at bounding box center [608, 185] width 65 height 13
type input "$ 1,820,000"
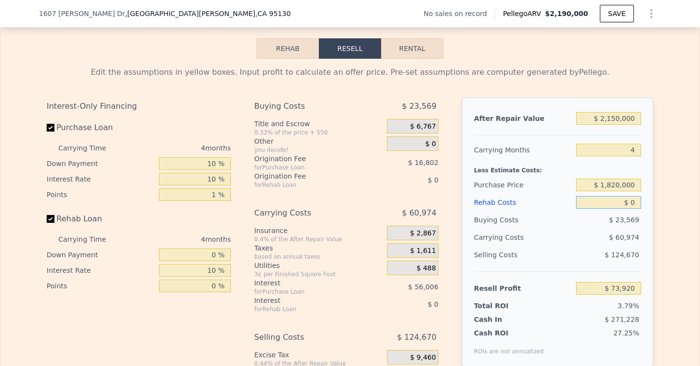
type input "$ 122,773"
drag, startPoint x: 636, startPoint y: 201, endPoint x: 630, endPoint y: 201, distance: 5.8
click at [630, 201] on input "$ 0" at bounding box center [608, 202] width 65 height 13
type input "$ 9"
type input "$ 122,764"
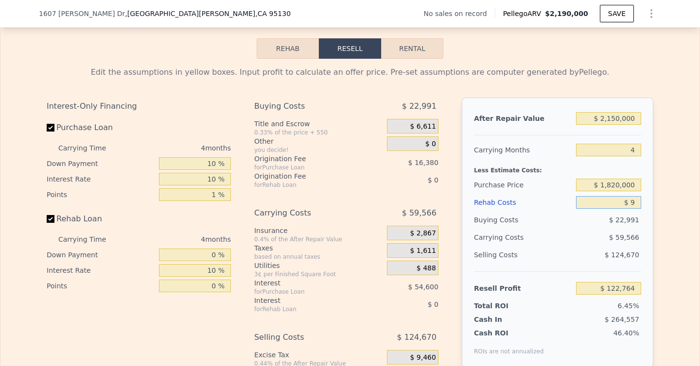
type input "$ 90"
type input "$ 122,679"
type input "$ 900"
type input "$ 121,841"
type input "$ 9,000"
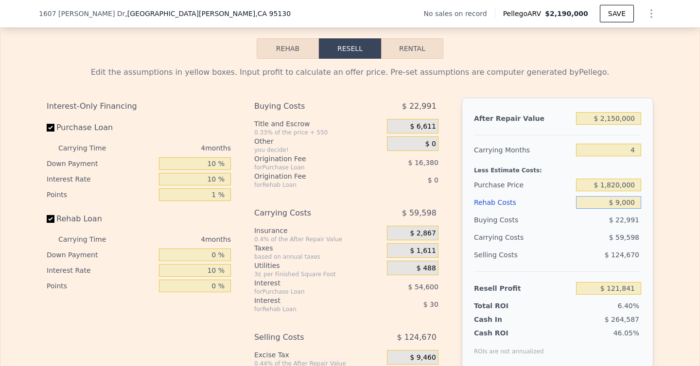
type input "$ 113,473"
type input "$ 90,000"
type input "$ 29,773"
type input "$ 90,000"
click at [656, 200] on div "Edit the assumptions in yellow boxes. Input profit to calculate an offer price.…" at bounding box center [350, 240] width 622 height 362
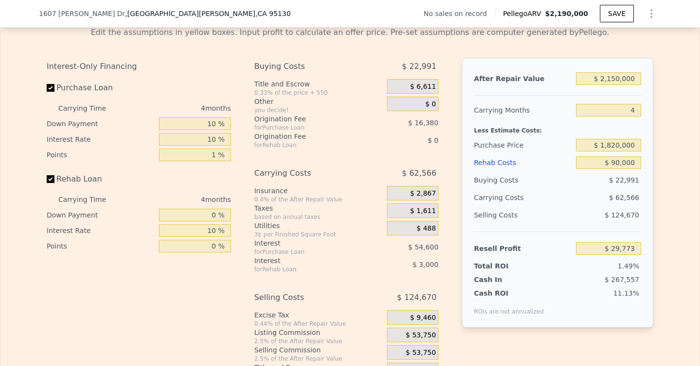
scroll to position [1411, 0]
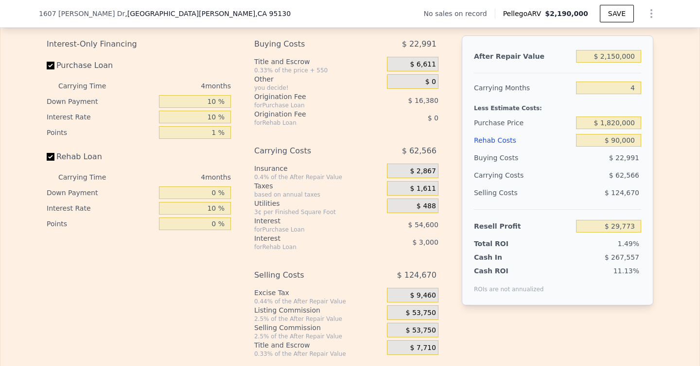
click at [430, 310] on span "$ 53,750" at bounding box center [421, 313] width 30 height 9
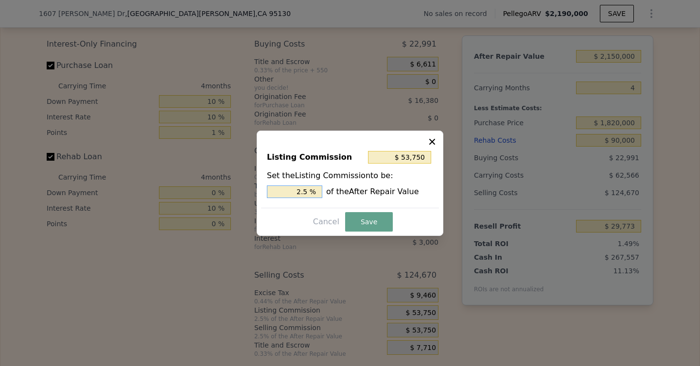
drag, startPoint x: 306, startPoint y: 191, endPoint x: 282, endPoint y: 191, distance: 23.8
click at [282, 191] on input "2.5 %" at bounding box center [294, 192] width 55 height 13
type input "$ 21,500"
type input "1.0 %"
click at [381, 230] on button "Save" at bounding box center [369, 221] width 48 height 19
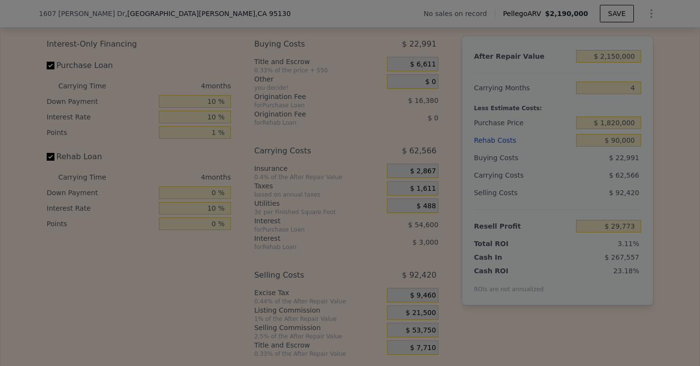
type input "$ 62,023"
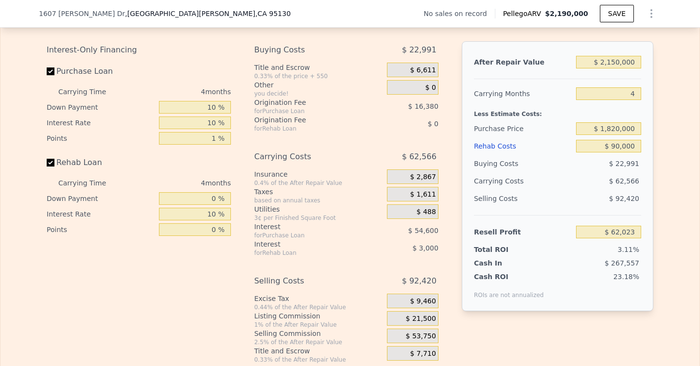
scroll to position [1410, 0]
